Goal: Find specific page/section: Find specific page/section

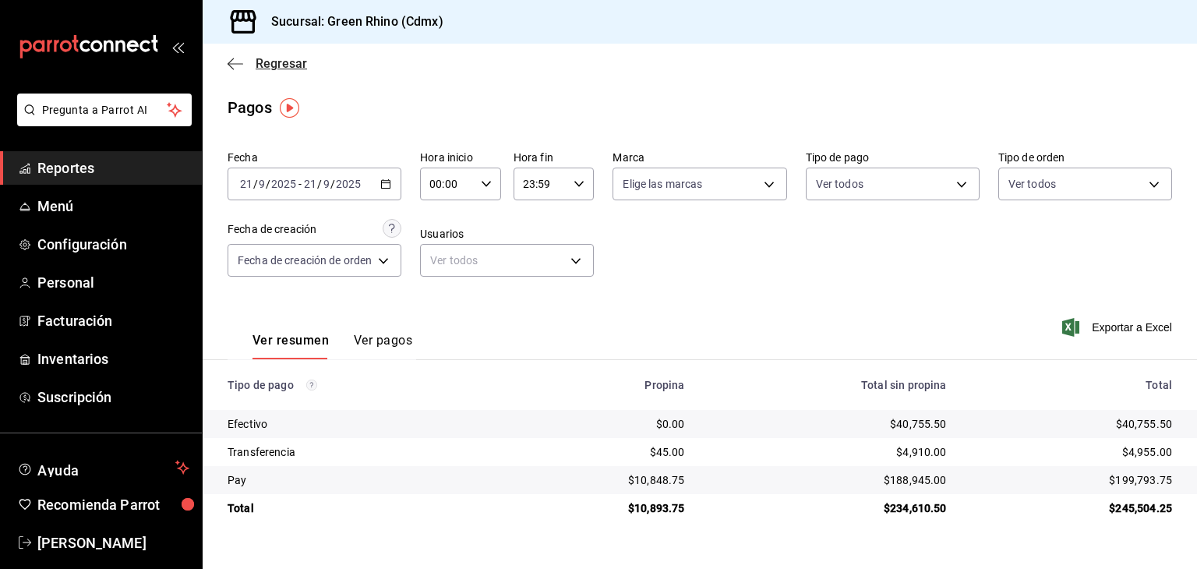
click at [283, 65] on span "Regresar" at bounding box center [281, 63] width 51 height 15
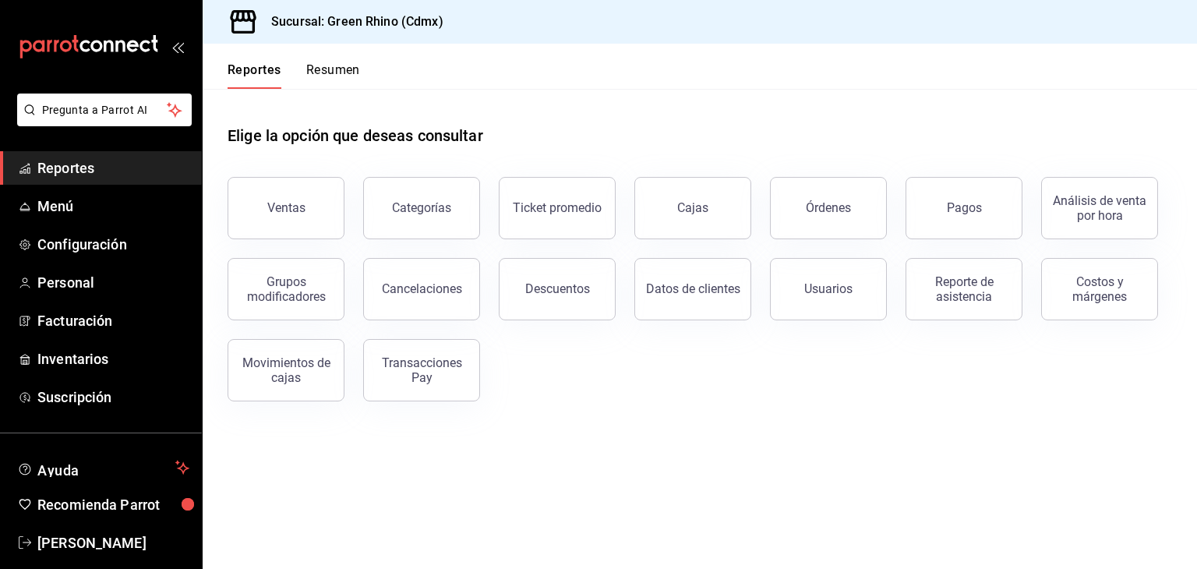
click at [303, 73] on div "Reportes Resumen" at bounding box center [294, 75] width 133 height 27
click at [331, 73] on button "Resumen" at bounding box center [333, 75] width 54 height 27
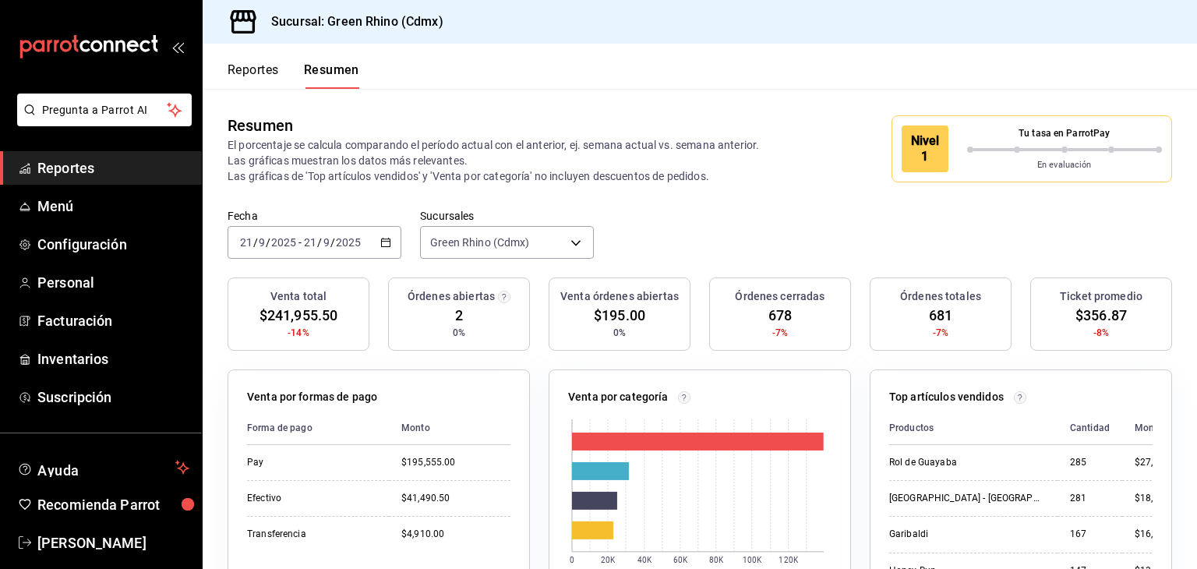
click at [245, 69] on button "Reportes" at bounding box center [253, 75] width 51 height 27
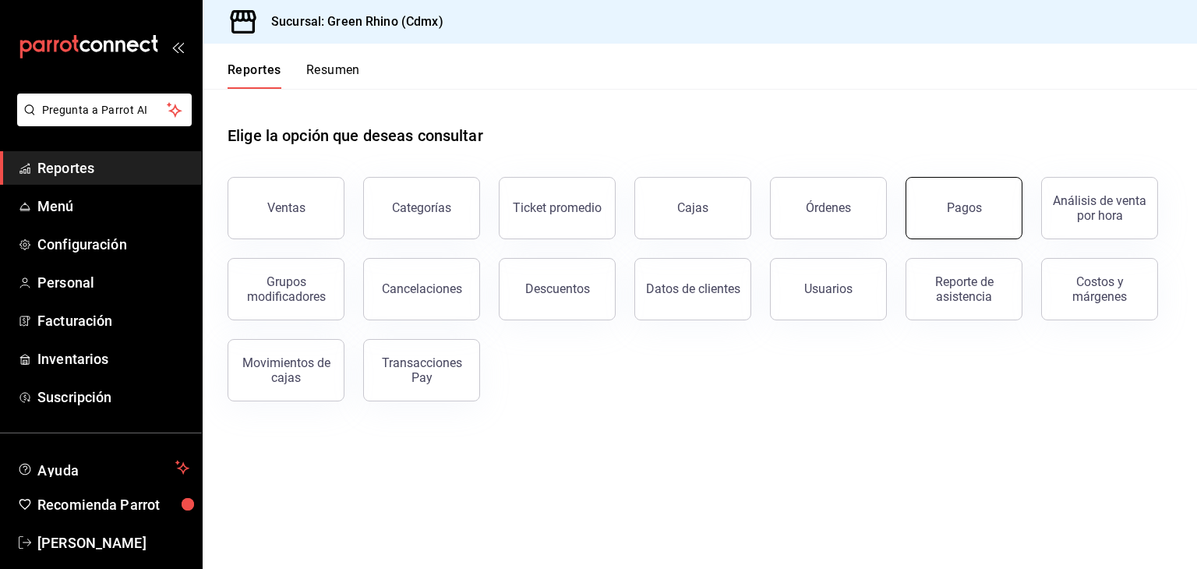
click at [979, 208] on div "Pagos" at bounding box center [964, 207] width 35 height 15
